Goal: Transaction & Acquisition: Purchase product/service

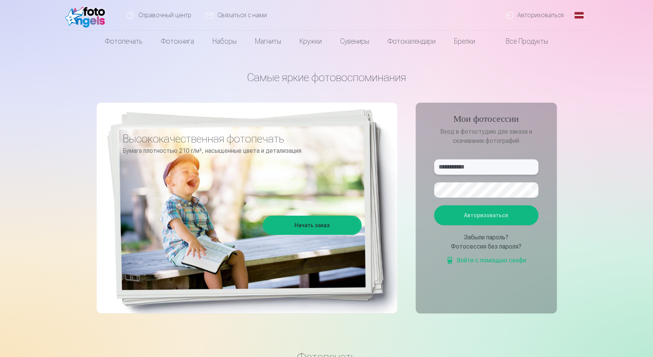
drag, startPoint x: 457, startPoint y: 167, endPoint x: 435, endPoint y: 167, distance: 21.9
click at [435, 167] on input "**********" at bounding box center [486, 167] width 104 height 15
click at [434, 206] on button "Авторизоваться" at bounding box center [486, 216] width 104 height 20
click at [443, 168] on input "******" at bounding box center [486, 167] width 104 height 15
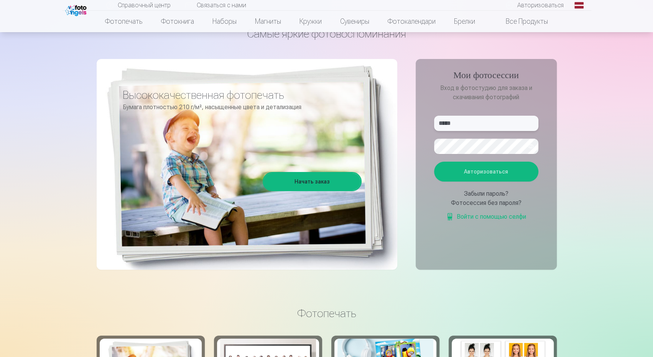
scroll to position [6, 0]
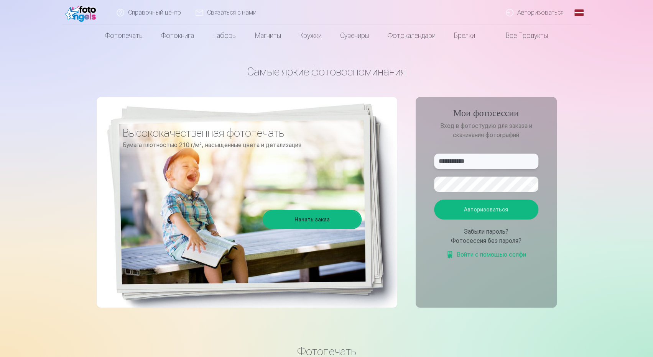
type input "**********"
click at [533, 184] on button "button" at bounding box center [530, 184] width 15 height 15
click at [471, 210] on font "Авторизоваться" at bounding box center [486, 210] width 44 height 6
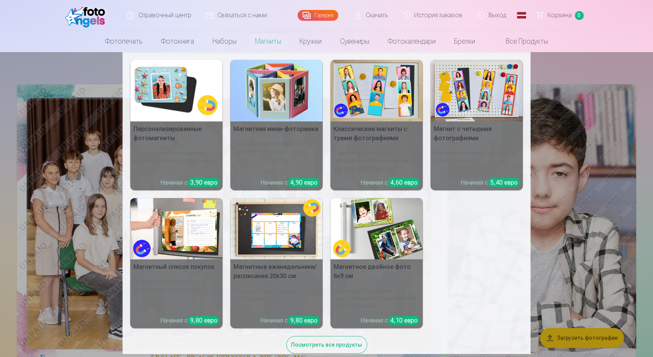
click at [39, 133] on nav "Персонализированные фотомагниты Храните самые прекрасные воспоминания на холоди…" at bounding box center [326, 203] width 653 height 302
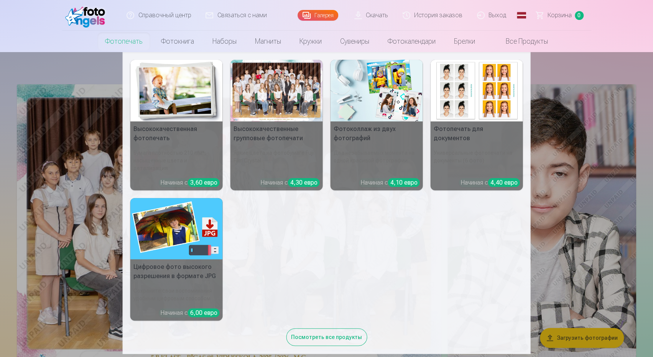
click at [342, 334] on font "Посмотреть все продукты" at bounding box center [326, 337] width 71 height 6
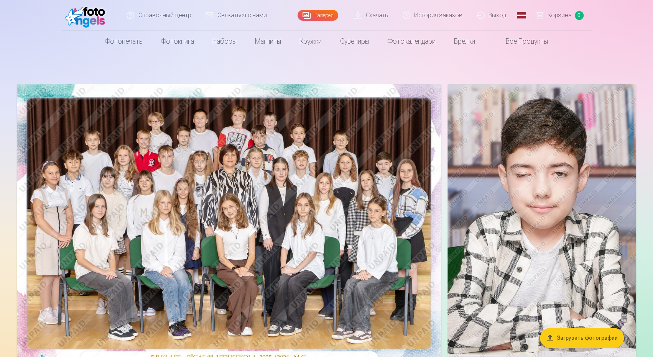
click at [570, 339] on font "Загрузить фотографии" at bounding box center [587, 338] width 61 height 6
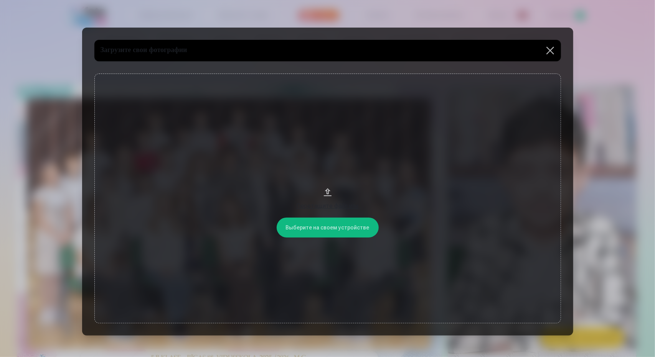
click at [321, 230] on button "Перетащите файл или" at bounding box center [327, 199] width 466 height 250
click at [548, 48] on button at bounding box center [549, 50] width 21 height 21
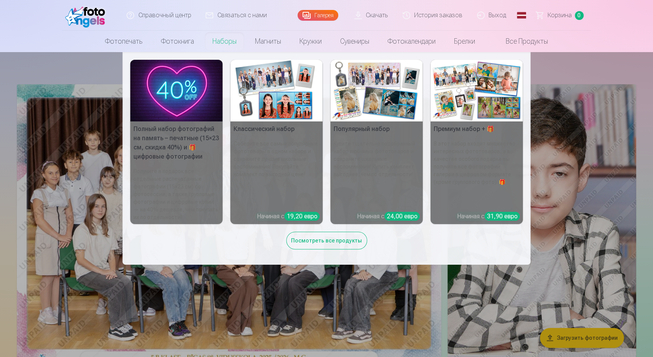
click at [158, 168] on font "Получите в подарок все отдельные распечатанные фотографии (15×23 см) со фотосес…" at bounding box center [175, 194] width 85 height 52
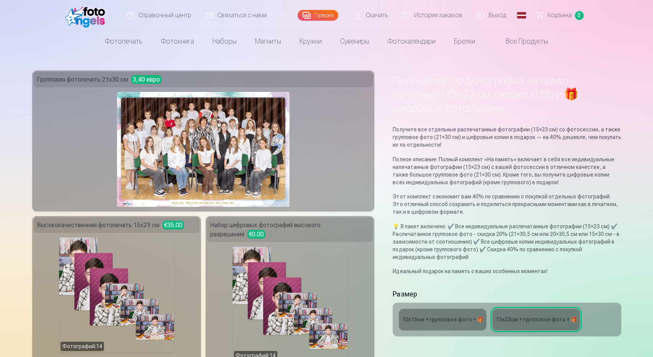
click at [502, 325] on link "15x23см + групповое фото + 🎁" at bounding box center [535, 319] width 87 height 21
click at [552, 325] on link "15x23см + групповое фото + 🎁" at bounding box center [535, 319] width 87 height 21
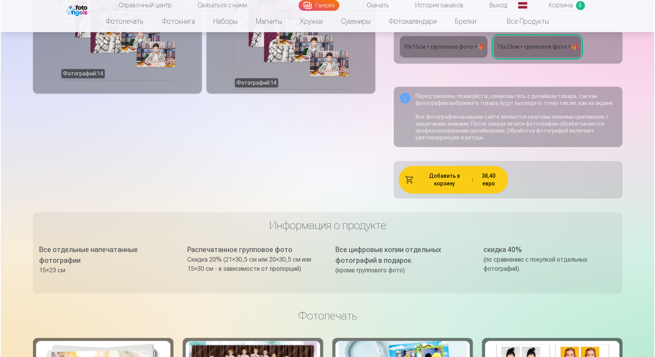
scroll to position [268, 0]
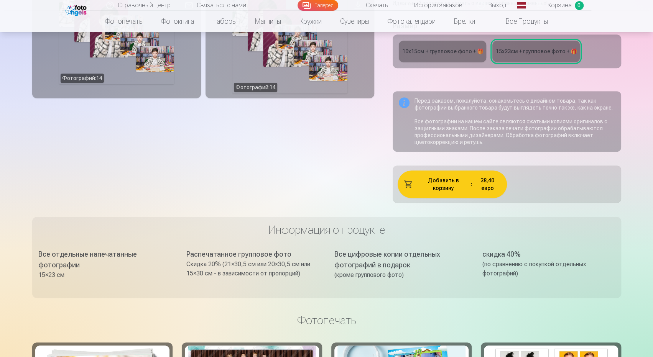
click at [459, 182] on font "Добавить в корзину" at bounding box center [443, 185] width 31 height 14
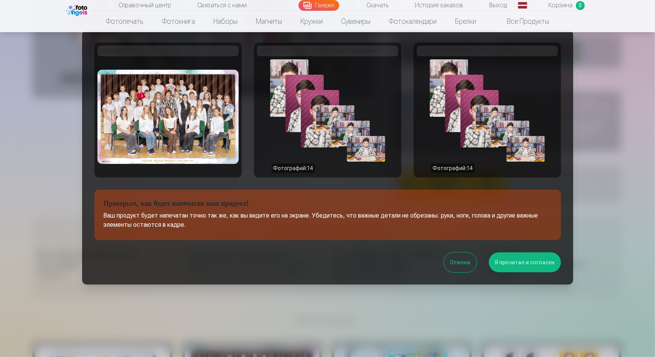
scroll to position [0, 0]
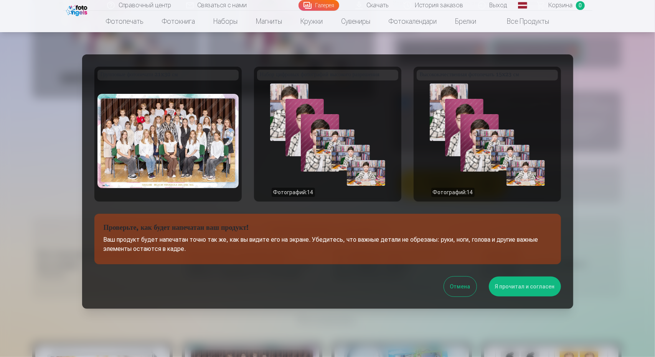
click at [163, 77] on font "Групповые фотопечати 21x30 см" at bounding box center [138, 75] width 77 height 6
click at [186, 73] on h5 "Групповые фотопечати 21x30 см" at bounding box center [167, 75] width 141 height 11
click at [183, 132] on img at bounding box center [167, 141] width 141 height 94
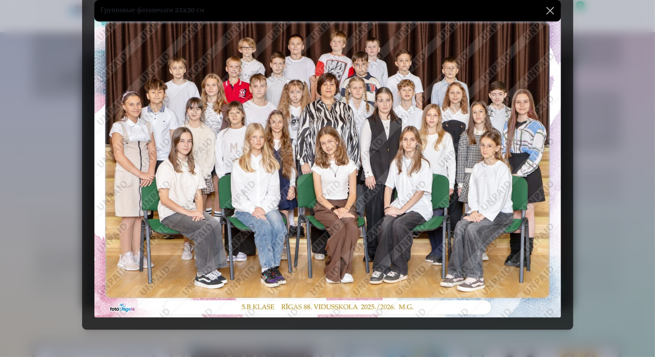
scroll to position [38, 0]
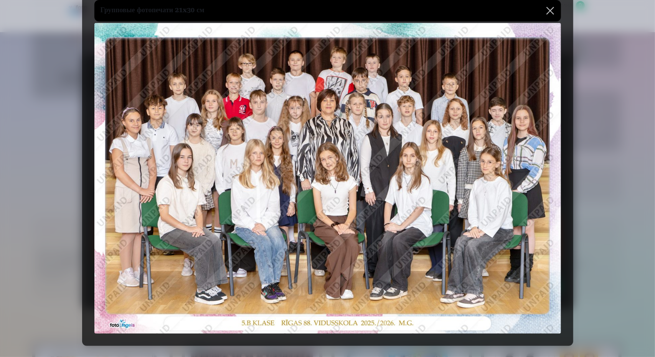
click at [553, 7] on button at bounding box center [549, 10] width 21 height 21
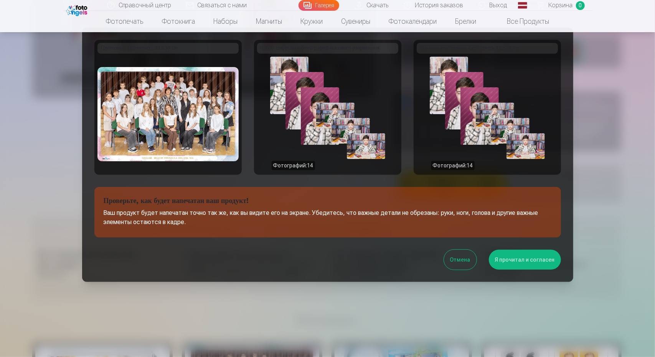
scroll to position [52, 0]
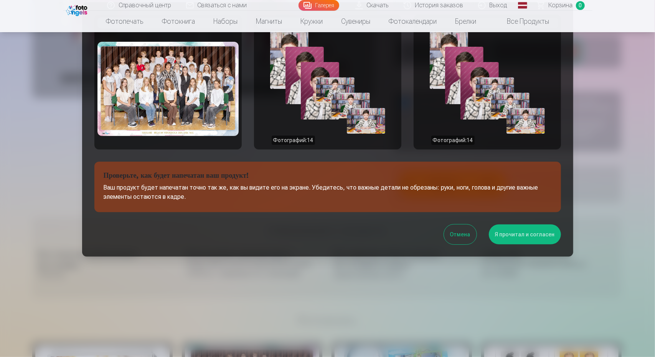
click at [535, 234] on font "Я прочитал и согласен" at bounding box center [525, 235] width 60 height 6
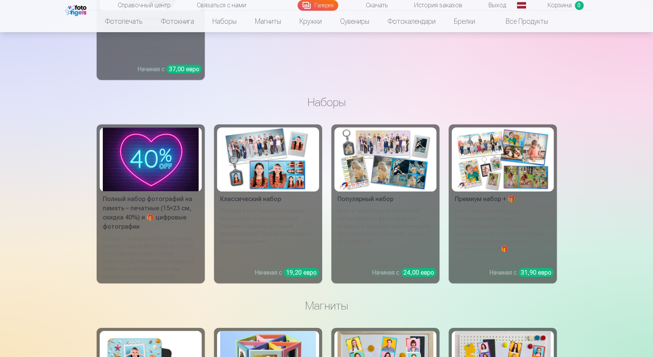
scroll to position [3375, 0]
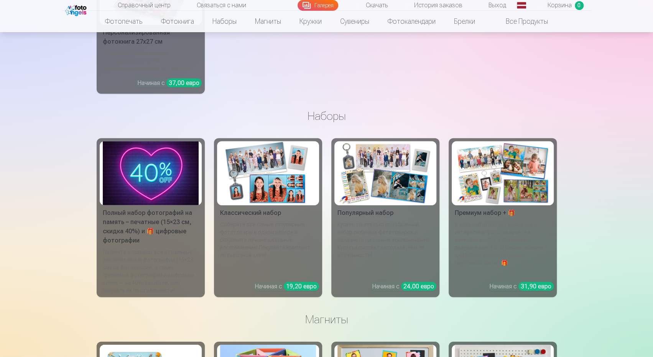
click at [133, 224] on font "Полный набор фотографий на память – печатные (15×23 см, скидка 40%) и 🎁 цифровы…" at bounding box center [147, 226] width 89 height 35
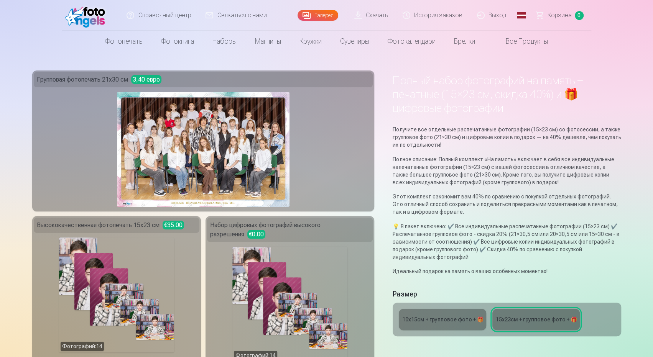
click at [541, 320] on font "15x23см + групповое фото + 🎁" at bounding box center [535, 320] width 81 height 6
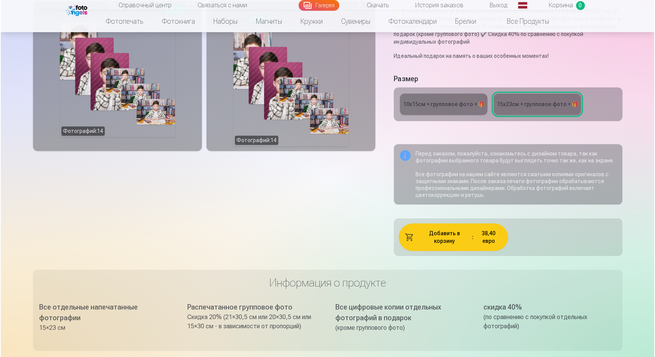
scroll to position [230, 0]
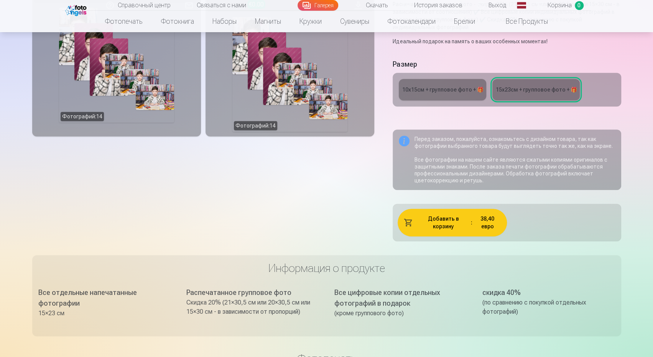
click at [443, 219] on font "Добавить в корзину" at bounding box center [443, 223] width 31 height 14
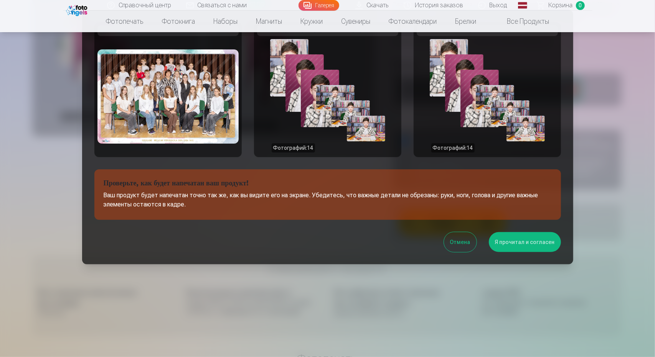
scroll to position [52, 0]
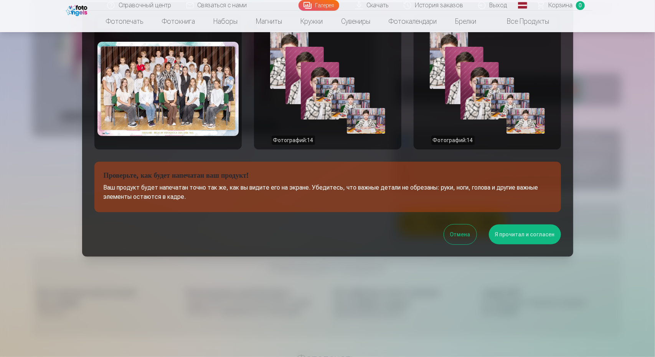
click at [515, 236] on font "Я прочитал и согласен" at bounding box center [525, 235] width 60 height 6
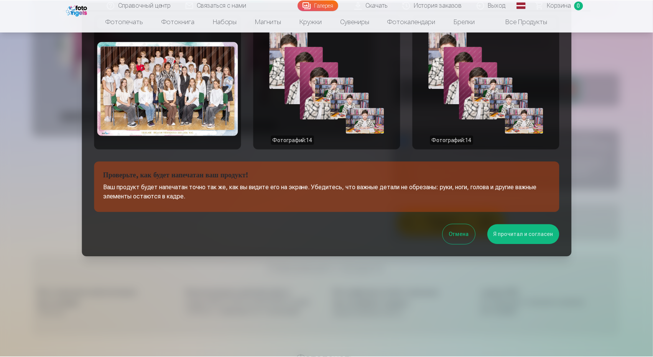
scroll to position [0, 0]
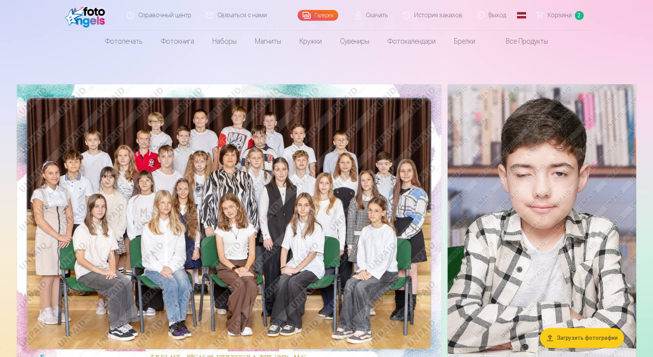
click at [563, 14] on font "Корзина" at bounding box center [560, 15] width 24 height 7
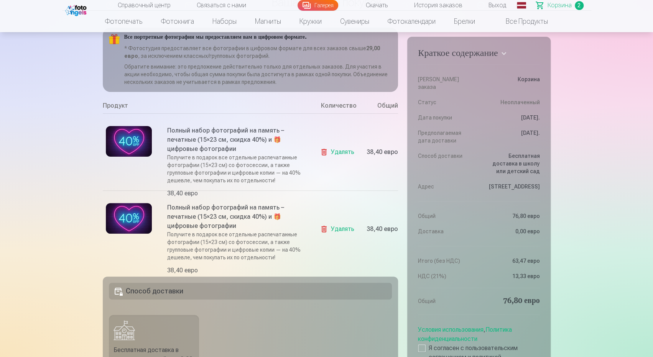
scroll to position [77, 0]
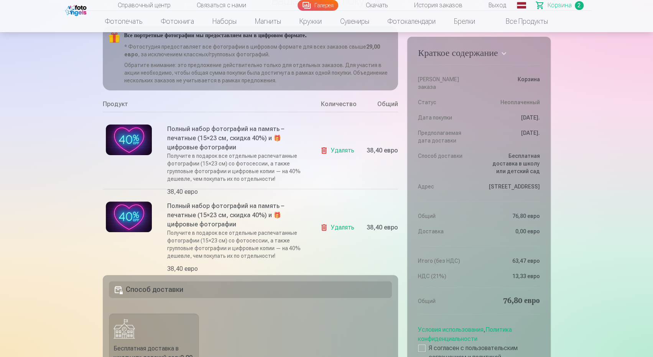
click at [340, 227] on font "Удалять" at bounding box center [342, 227] width 23 height 7
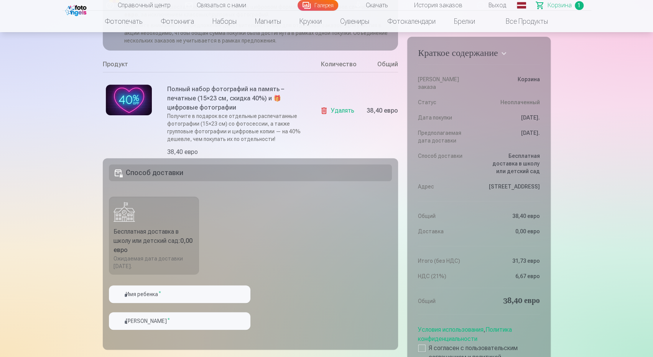
scroll to position [115, 0]
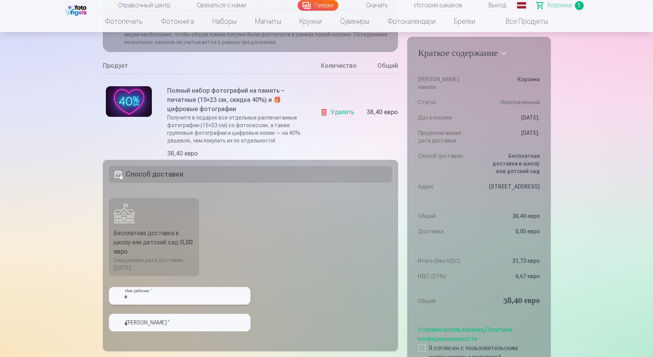
click at [132, 298] on input "text" at bounding box center [180, 296] width 142 height 18
click at [320, 237] on fieldset "Способ доставки Бесплатная доставка в школу или детский сад : 0,00 евро Ожидаем…" at bounding box center [251, 256] width 296 height 192
click at [184, 260] on div "Ожидаемая дата доставки [DATE]." at bounding box center [154, 264] width 81 height 15
click at [308, 233] on fieldset "Способ доставки Бесплатная доставка в школу или детский сад : 0,00 евро Ожидаем…" at bounding box center [251, 256] width 296 height 192
click at [177, 173] on font "Способ доставки" at bounding box center [155, 174] width 58 height 8
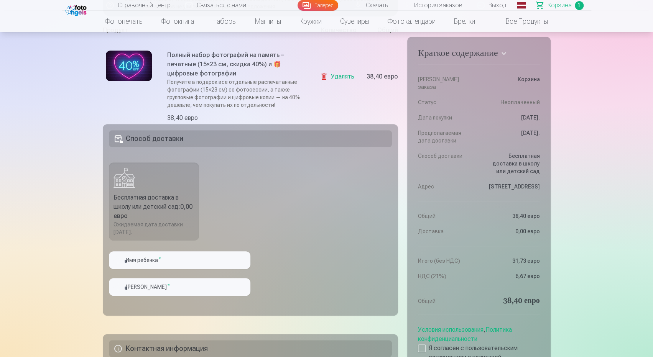
scroll to position [153, 0]
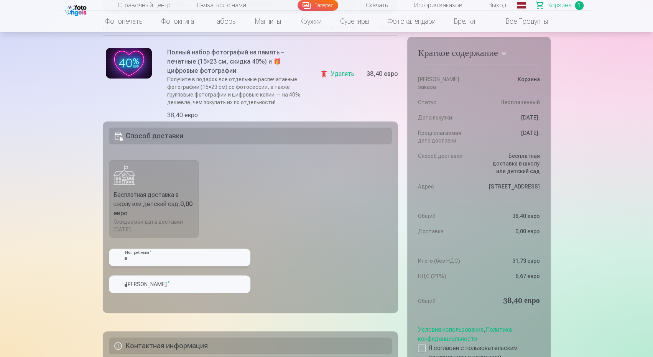
click at [158, 258] on input "text" at bounding box center [180, 258] width 142 height 18
type input "******"
click at [126, 286] on input "text" at bounding box center [180, 285] width 142 height 18
type input "*******"
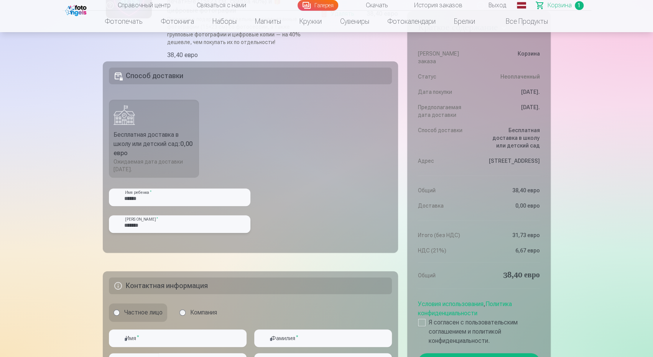
scroll to position [307, 0]
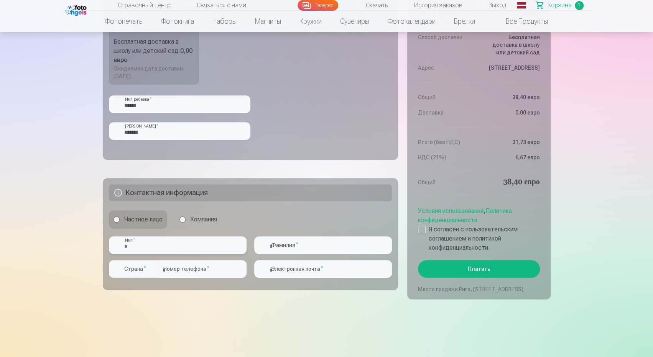
click at [129, 245] on input "text" at bounding box center [178, 246] width 138 height 18
type input "******"
type input "*******"
type input "********"
click at [303, 271] on input "email" at bounding box center [323, 269] width 138 height 18
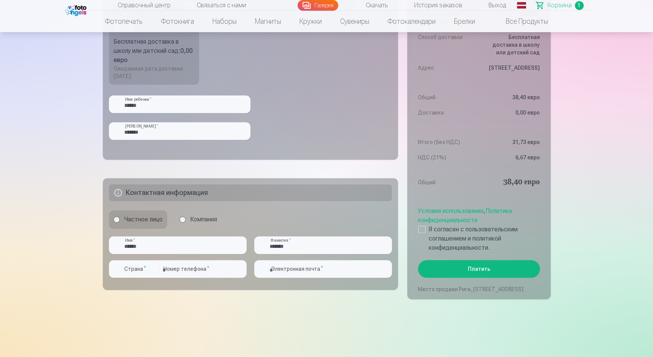
click at [245, 321] on main "Ваша корзина покупок Краткое содержание Номер заказа Корзина Статус Неоплаченны…" at bounding box center [327, 40] width 448 height 591
click at [420, 226] on div at bounding box center [422, 230] width 8 height 8
click at [284, 268] on input "email" at bounding box center [323, 269] width 138 height 18
type input "**********"
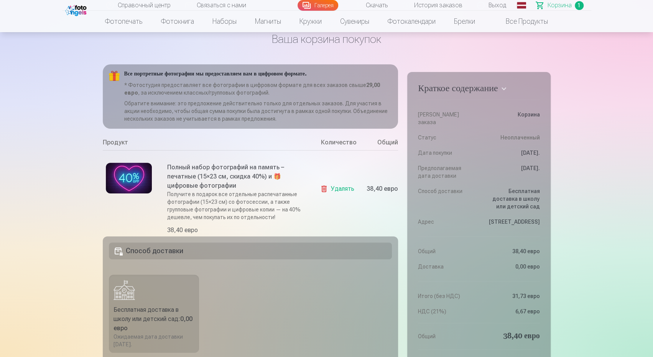
scroll to position [0, 0]
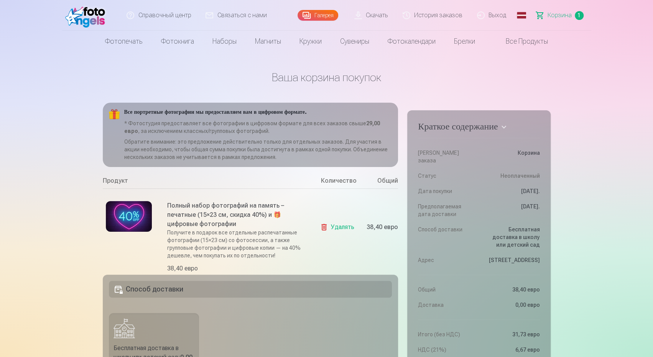
click at [341, 229] on font "Удалять" at bounding box center [342, 227] width 23 height 7
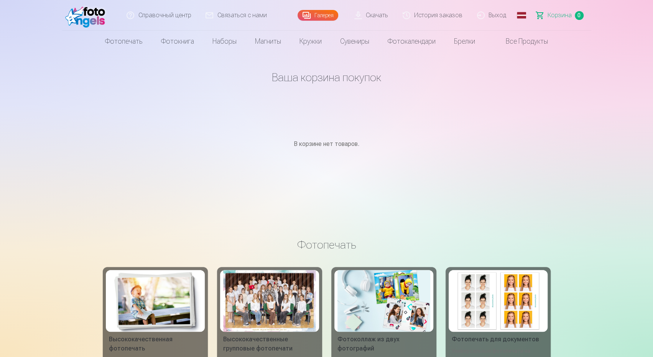
click at [553, 16] on font "Корзина" at bounding box center [560, 15] width 24 height 7
click at [530, 44] on font "Все продукты" at bounding box center [527, 41] width 42 height 8
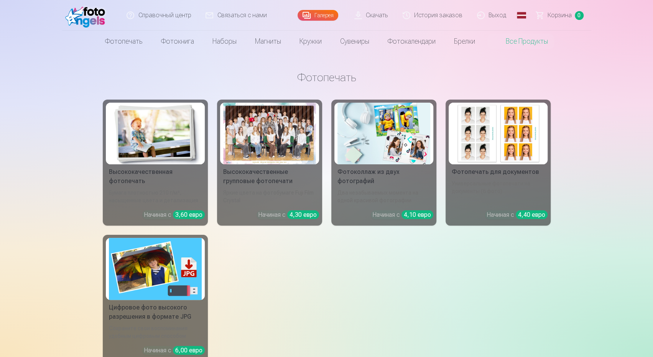
click at [325, 14] on font "Галерея" at bounding box center [323, 15] width 19 height 6
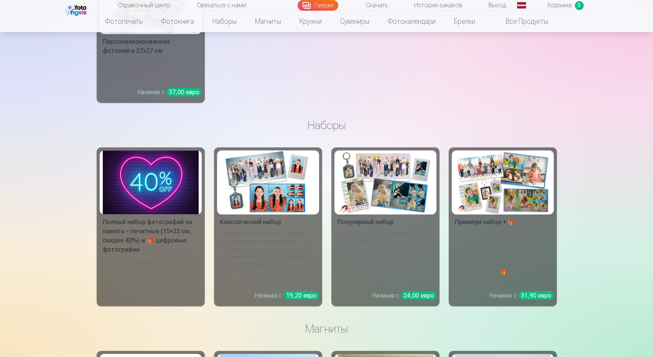
scroll to position [3298, 0]
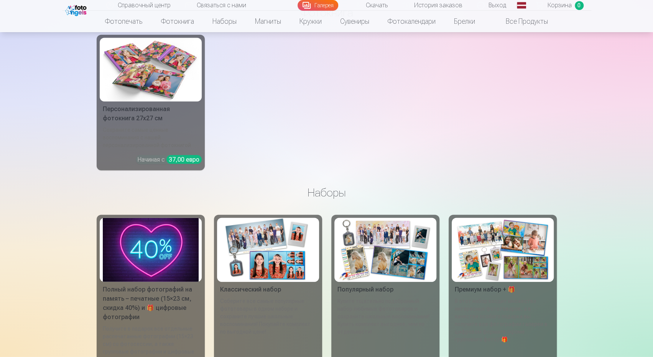
click at [146, 302] on font "Полный набор фотографий на память – печатные (15×23 см, скидка 40%) и 🎁 цифровы…" at bounding box center [147, 303] width 89 height 35
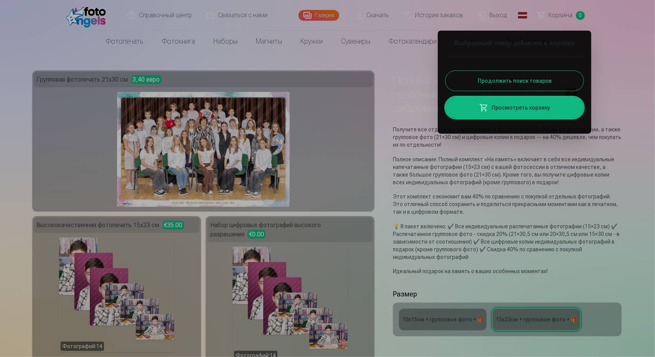
click at [558, 324] on div at bounding box center [327, 178] width 655 height 357
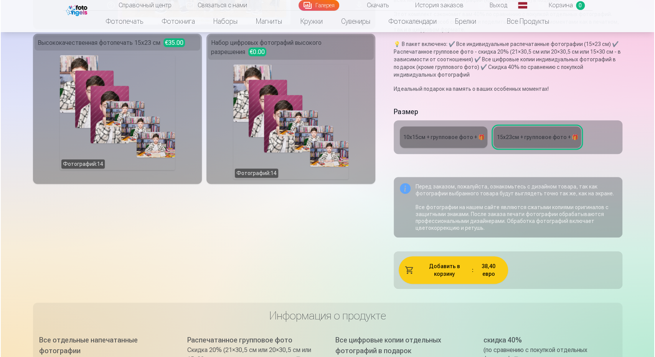
scroll to position [268, 0]
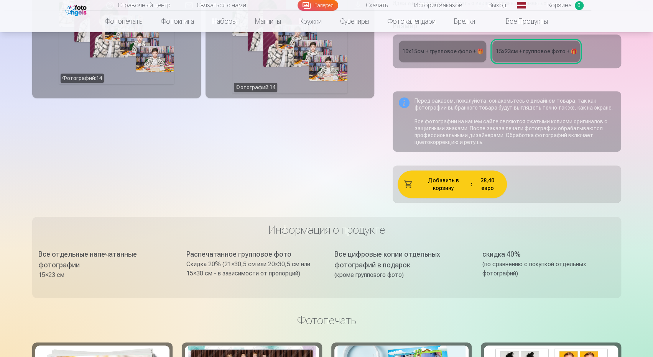
click at [446, 179] on font "Добавить в корзину" at bounding box center [443, 185] width 31 height 14
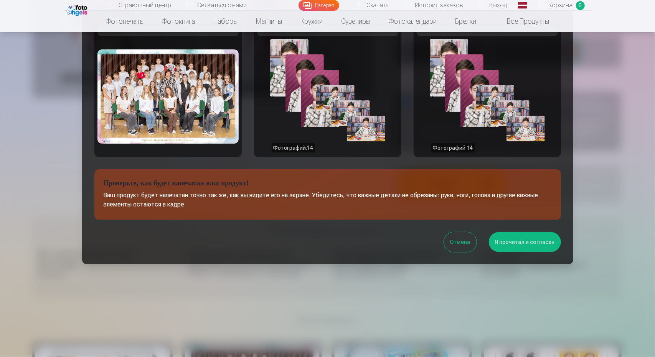
scroll to position [52, 0]
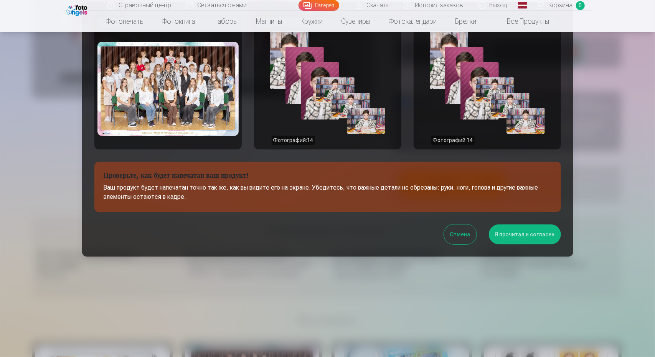
click at [527, 238] on font "Я прочитал и согласен" at bounding box center [525, 235] width 60 height 6
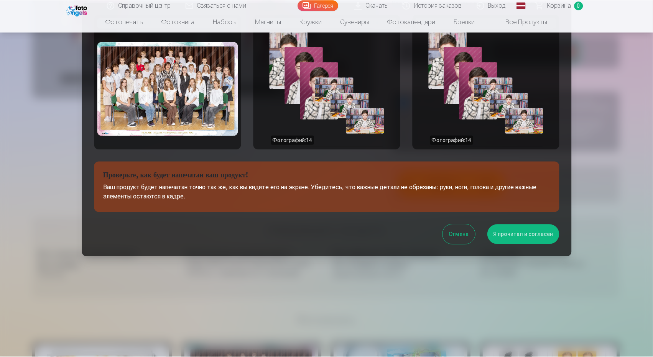
scroll to position [0, 0]
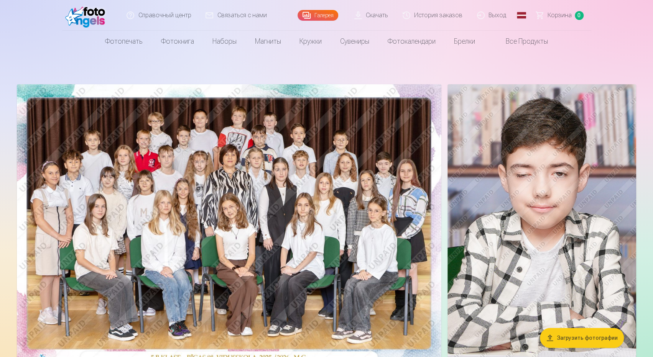
click at [560, 16] on font "Корзина" at bounding box center [560, 15] width 24 height 7
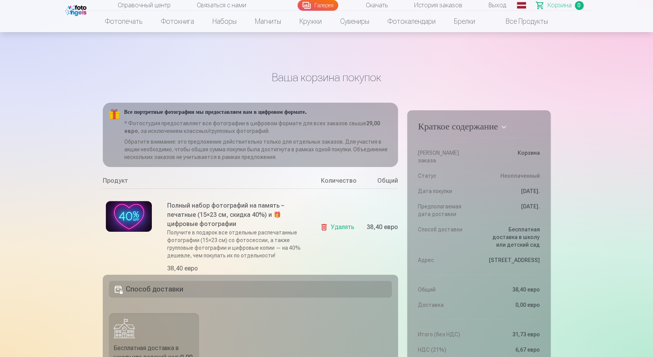
scroll to position [153, 0]
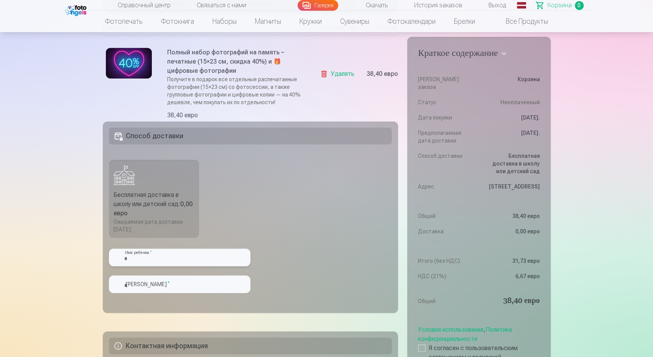
click at [132, 260] on input "text" at bounding box center [180, 258] width 142 height 18
click at [132, 258] on input "text" at bounding box center [180, 258] width 142 height 18
type input "******"
click at [137, 285] on input "text" at bounding box center [180, 285] width 142 height 18
type input "*******"
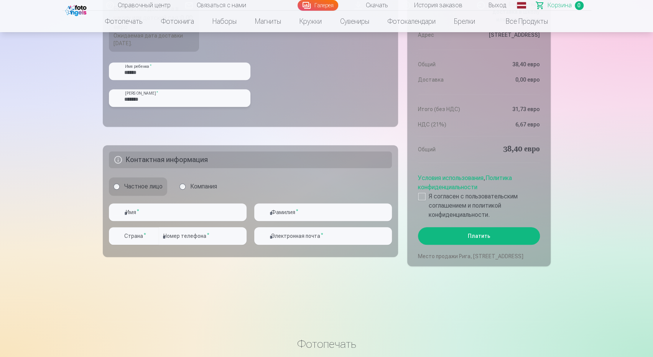
scroll to position [345, 0]
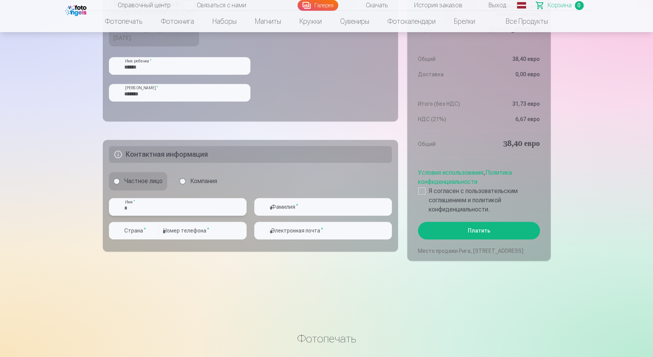
click at [141, 211] on input "text" at bounding box center [178, 207] width 138 height 18
type input "******"
type input "*******"
type input "********"
click at [150, 231] on div "button" at bounding box center [152, 230] width 9 height 9
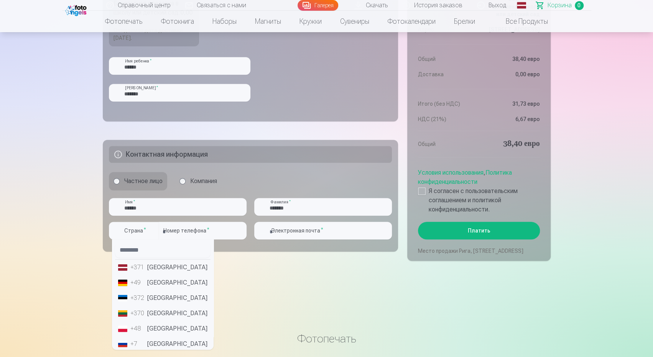
click at [158, 267] on font "[GEOGRAPHIC_DATA]" at bounding box center [177, 267] width 60 height 7
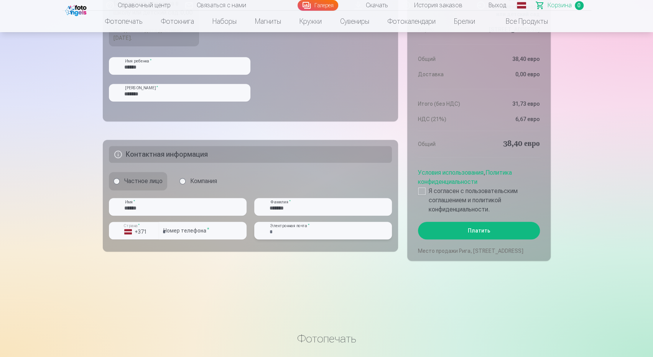
click at [330, 231] on input "email" at bounding box center [323, 231] width 138 height 18
type input "**********"
click at [420, 188] on div at bounding box center [422, 192] width 8 height 8
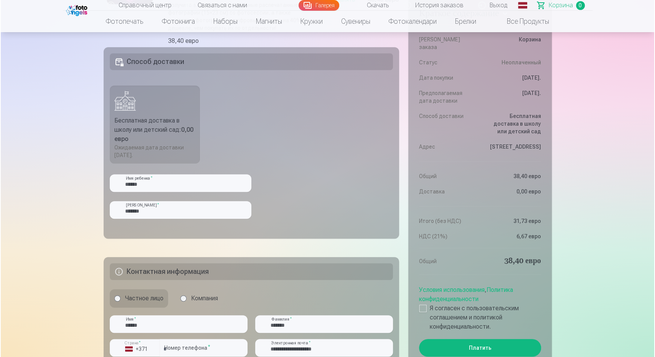
scroll to position [268, 0]
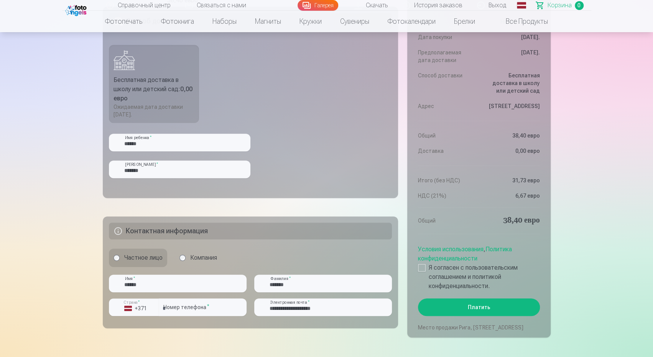
click at [491, 299] on button "Платить" at bounding box center [479, 308] width 122 height 18
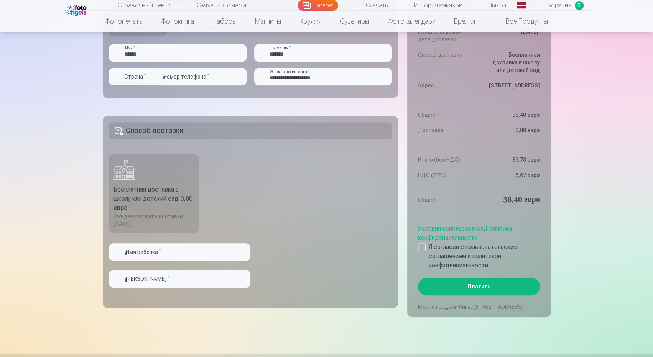
scroll to position [268, 0]
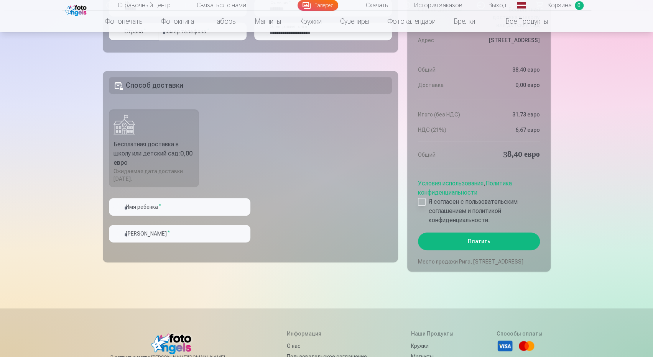
click at [423, 198] on div at bounding box center [422, 202] width 8 height 8
click at [127, 207] on input "text" at bounding box center [180, 207] width 142 height 18
type input "******"
click at [127, 234] on input "text" at bounding box center [180, 234] width 142 height 18
type input "*******"
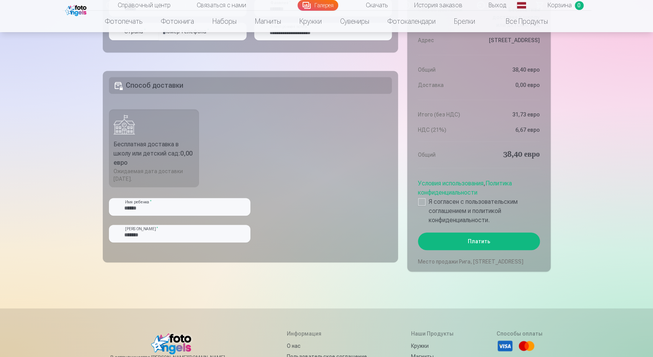
click at [337, 281] on main "Заказ Краткое содержание Номер заказа 7098404 Статус Неоплаченный Дата покупки …" at bounding box center [327, 46] width 448 height 525
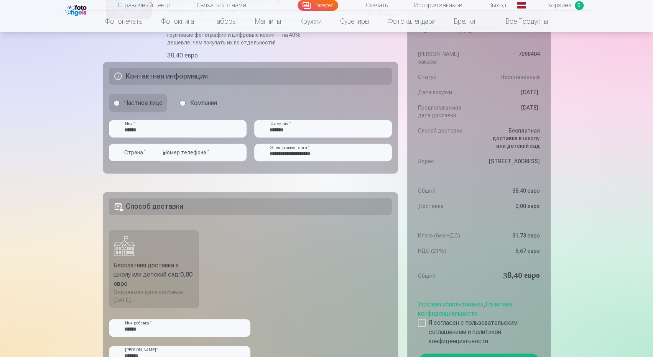
scroll to position [200, 0]
